Goal: Task Accomplishment & Management: Use online tool/utility

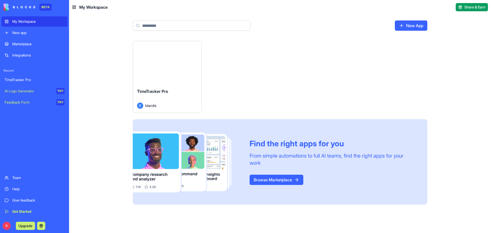
click at [170, 68] on div "Launch" at bounding box center [167, 62] width 69 height 43
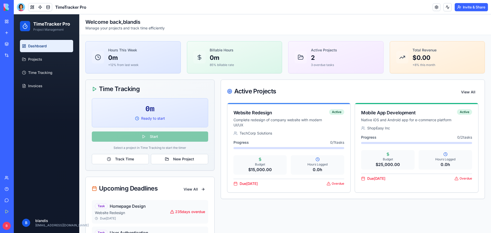
click at [7, 22] on link "My Workspace" at bounding box center [12, 21] width 20 height 10
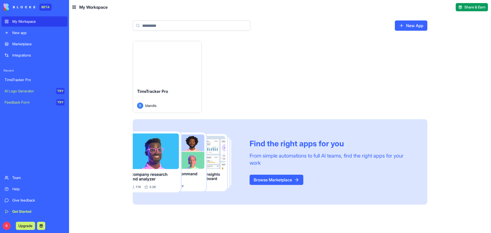
click at [412, 26] on link "New App" at bounding box center [411, 25] width 33 height 10
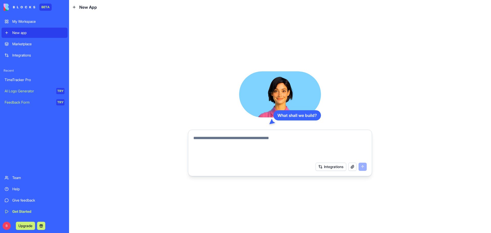
click at [230, 150] on textarea at bounding box center [281, 147] width 174 height 25
click at [251, 154] on textarea at bounding box center [281, 147] width 174 height 25
click at [15, 190] on div "Help" at bounding box center [38, 189] width 52 height 5
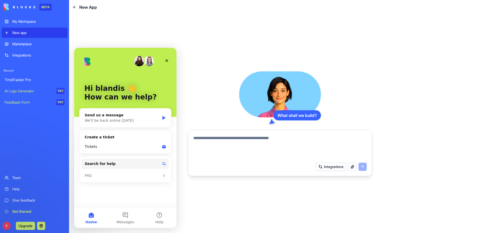
click at [27, 211] on div "Get Started" at bounding box center [38, 211] width 52 height 5
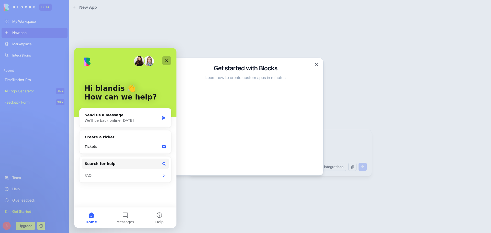
click at [167, 60] on icon "Close" at bounding box center [167, 61] width 4 height 4
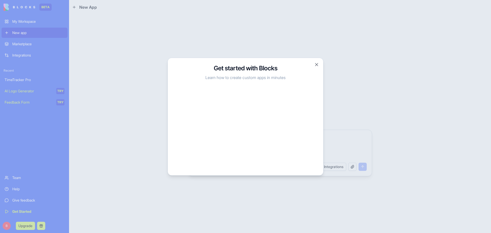
click at [281, 193] on div at bounding box center [245, 116] width 491 height 233
